Goal: Task Accomplishment & Management: Use online tool/utility

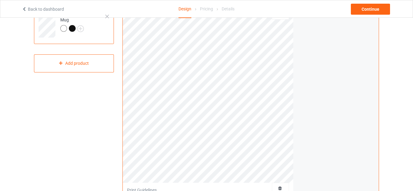
scroll to position [61, 0]
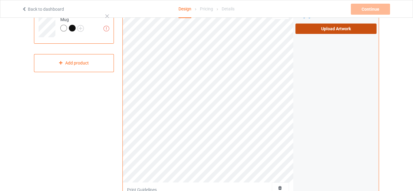
click at [318, 29] on label "Upload Artwork" at bounding box center [336, 29] width 81 height 10
click at [0, 0] on input "Upload Artwork" at bounding box center [0, 0] width 0 height 0
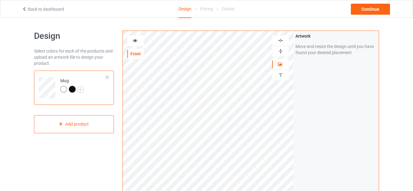
click at [279, 51] on img at bounding box center [281, 51] width 6 height 6
click at [280, 51] on img at bounding box center [281, 51] width 6 height 6
click at [375, 10] on div "Continue" at bounding box center [370, 9] width 39 height 11
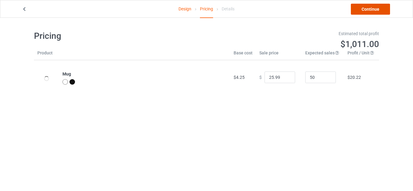
click at [375, 9] on link "Continue" at bounding box center [370, 9] width 39 height 11
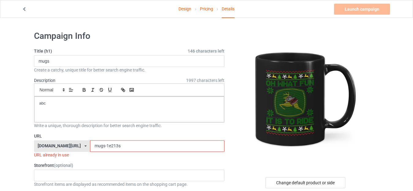
click at [94, 146] on input "mugs-1e213s" at bounding box center [157, 147] width 134 height 12
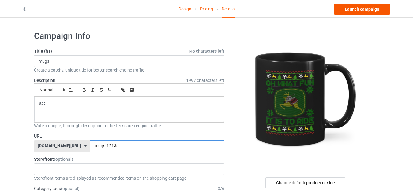
type input "mugs-1213s"
click at [353, 9] on link "Launch campaign" at bounding box center [362, 9] width 56 height 11
